Goal: Navigation & Orientation: Find specific page/section

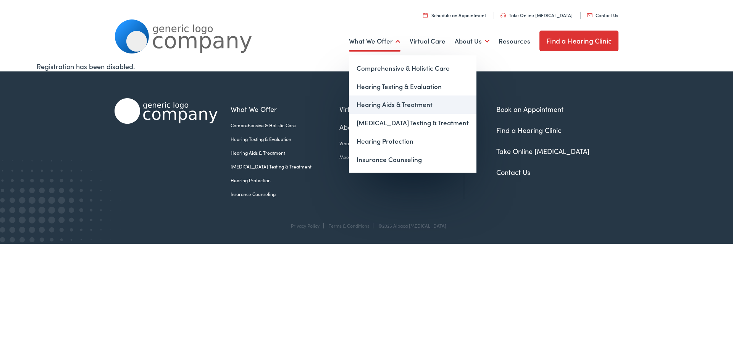
click at [379, 103] on link "Hearing Aids & Treatment" at bounding box center [413, 104] width 128 height 18
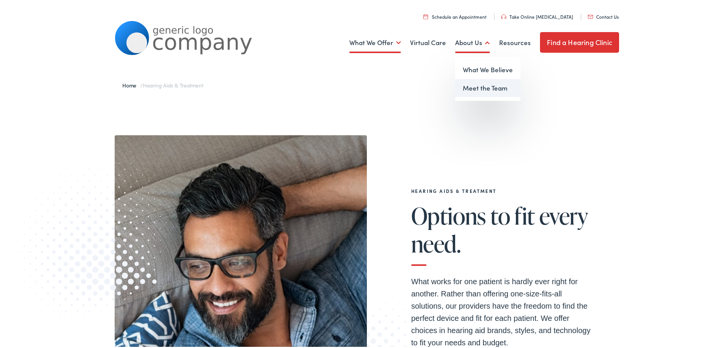
click at [476, 86] on link "Meet the Team" at bounding box center [487, 87] width 65 height 18
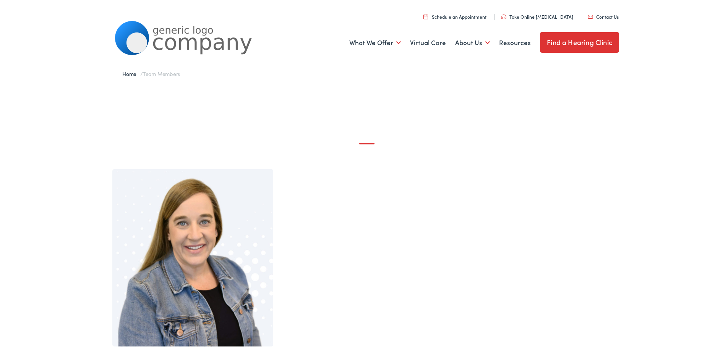
click at [572, 40] on link "Find a Hearing Clinic" at bounding box center [579, 41] width 79 height 21
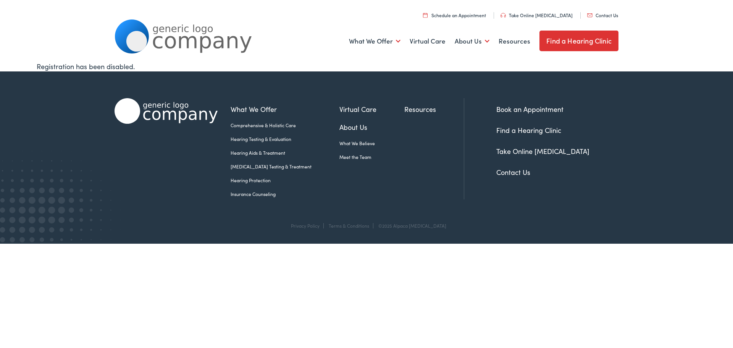
click at [570, 37] on link "Find a Hearing Clinic" at bounding box center [579, 41] width 79 height 21
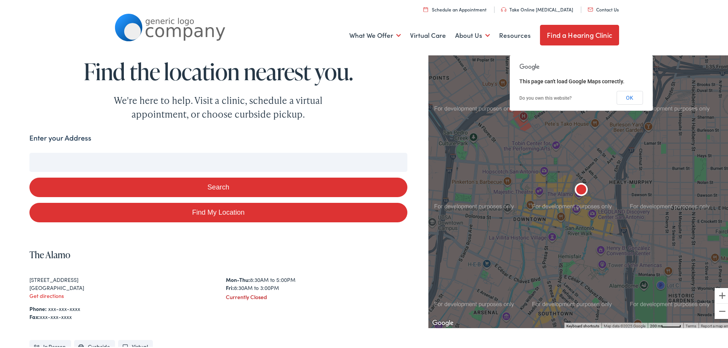
click at [244, 188] on button "Search" at bounding box center [218, 185] width 378 height 19
click at [634, 97] on button "OK" at bounding box center [629, 96] width 26 height 14
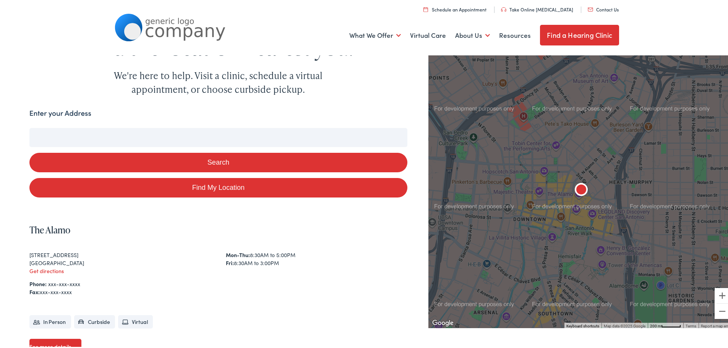
scroll to position [38, 0]
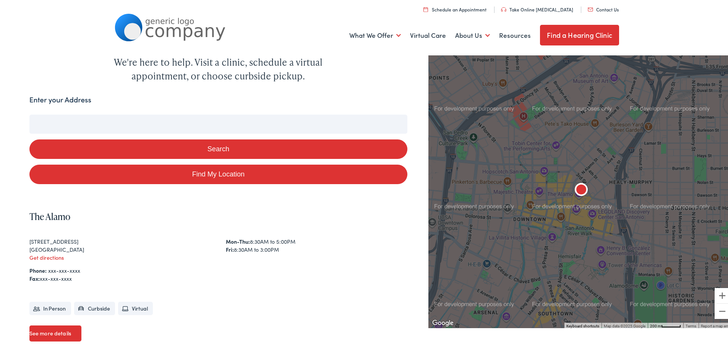
click at [208, 176] on link "Find My Location" at bounding box center [218, 172] width 378 height 19
type input "Cicero, [US_STATE]"
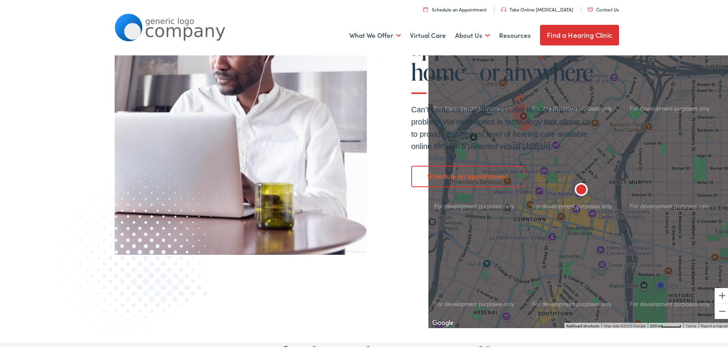
scroll to position [346, 0]
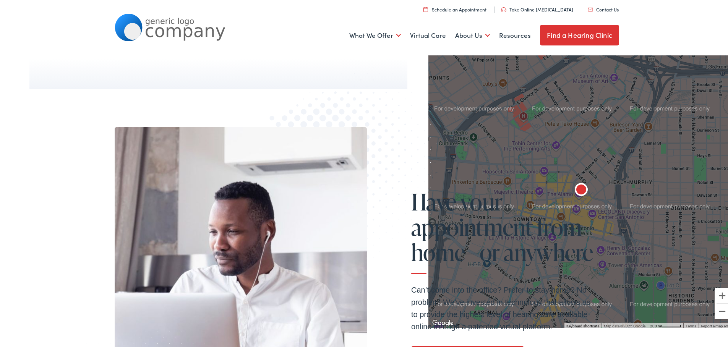
click at [379, 166] on img at bounding box center [342, 168] width 202 height 208
click at [411, 142] on img at bounding box center [342, 168] width 202 height 208
